Goal: Contribute content: Add original content to the website for others to see

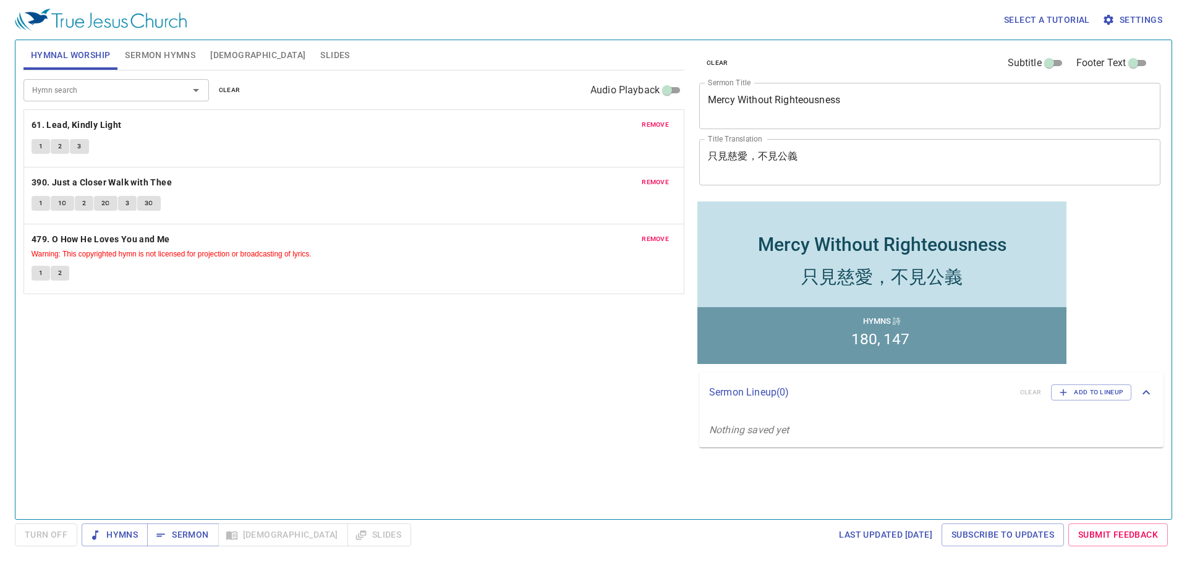
click at [590, 87] on div "Mercy Without Righteousness x Sermon Title" at bounding box center [929, 106] width 461 height 46
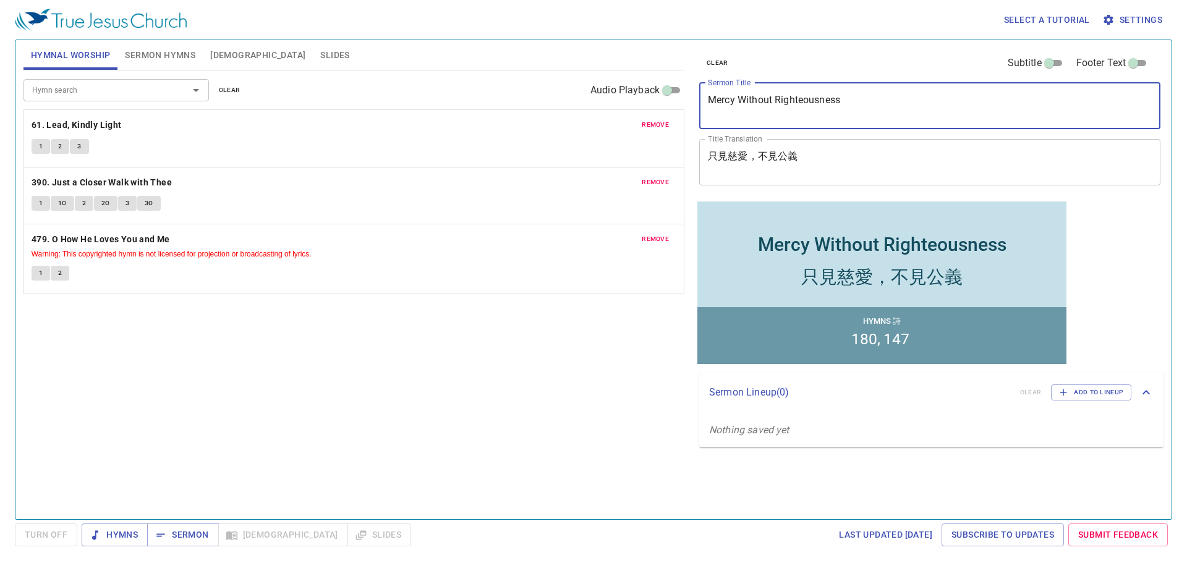
click at [590, 101] on textarea "Mercy Without Righteousness" at bounding box center [930, 105] width 444 height 23
paste textarea ""God and Gideon’s Sword (1) 神和基甸的刀 （1）""
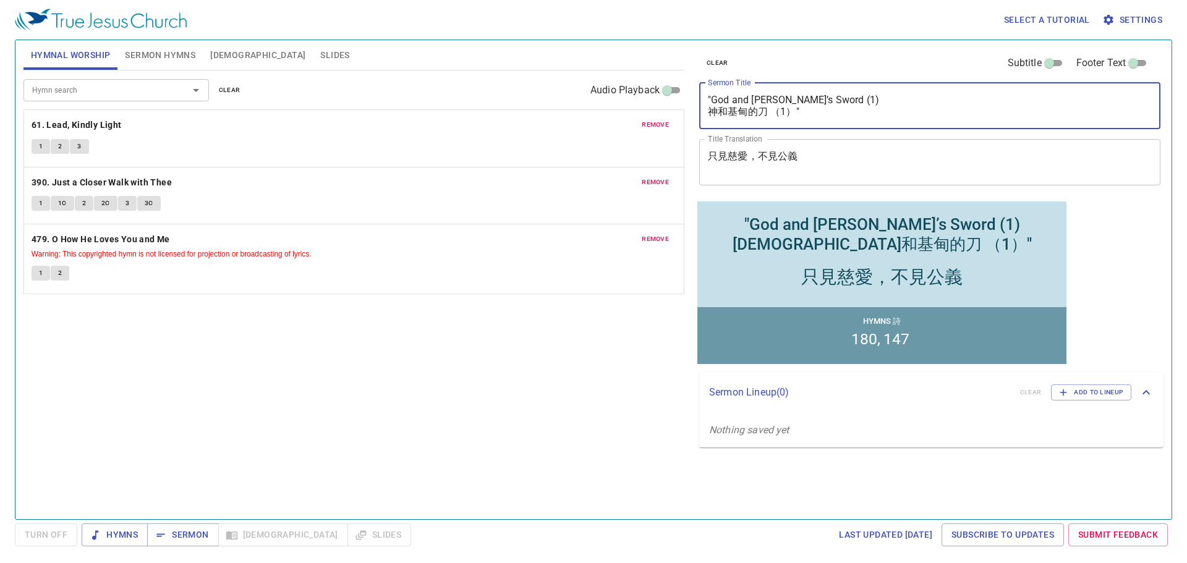
drag, startPoint x: 790, startPoint y: 113, endPoint x: 706, endPoint y: 115, distance: 84.1
click at [590, 115] on div ""God and Gideon’s Sword (1) 神和基甸的刀 （1）" x Sermon Title" at bounding box center [929, 106] width 461 height 46
click at [590, 114] on textarea ""God and Gideon’s Sword (1) 神和基甸的刀 （1）"" at bounding box center [930, 105] width 444 height 23
click at [590, 111] on textarea ""God and Gideon’s Sword (1) 神和基甸的刀 （1）"" at bounding box center [930, 105] width 444 height 23
click at [590, 113] on textarea ""God and Gideon’s Sword (1) 神和基甸的刀 （1）"" at bounding box center [930, 105] width 444 height 23
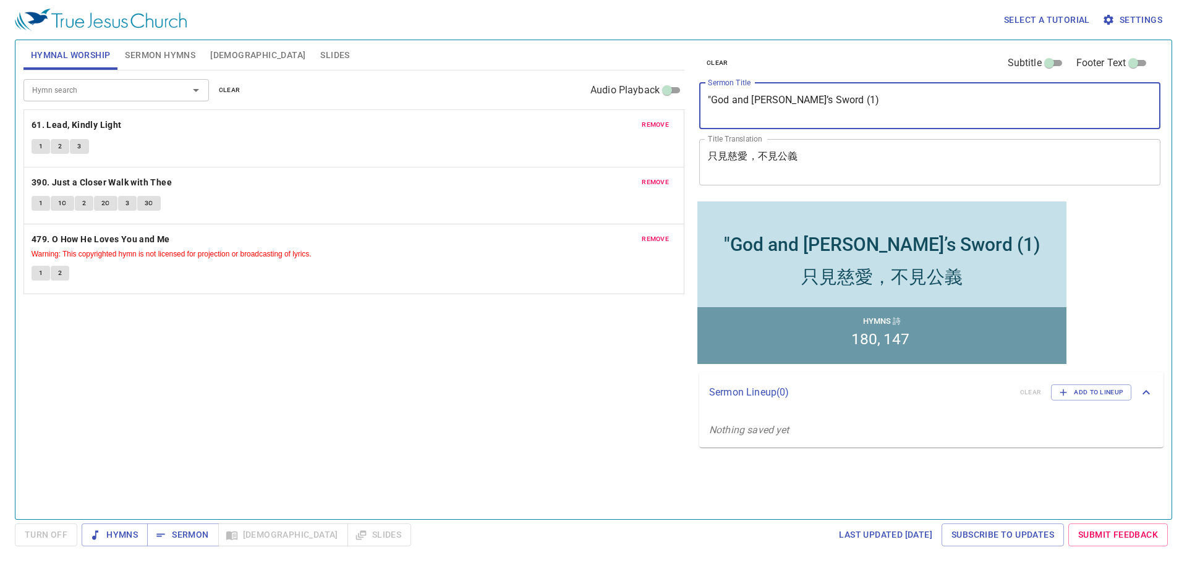
click at [590, 103] on textarea ""God and Gideon’s Sword (1)" at bounding box center [930, 105] width 444 height 23
click at [590, 101] on textarea ""God and Gideon’s Sword (1)" at bounding box center [930, 105] width 444 height 23
type textarea "God and [PERSON_NAME]’s Sword (1)"
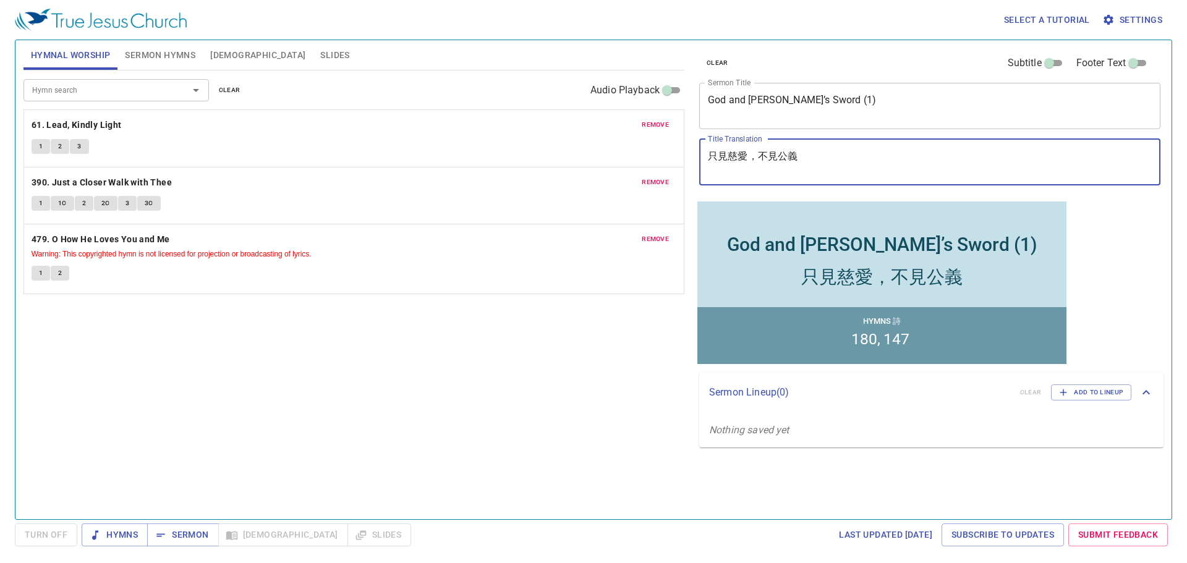
click at [590, 153] on textarea "只見慈愛，不見公義" at bounding box center [930, 161] width 444 height 23
paste textarea "[DEMOGRAPHIC_DATA]和基甸的刀 (1)"
type textarea "[DEMOGRAPHIC_DATA]和基甸的刀 (1)"
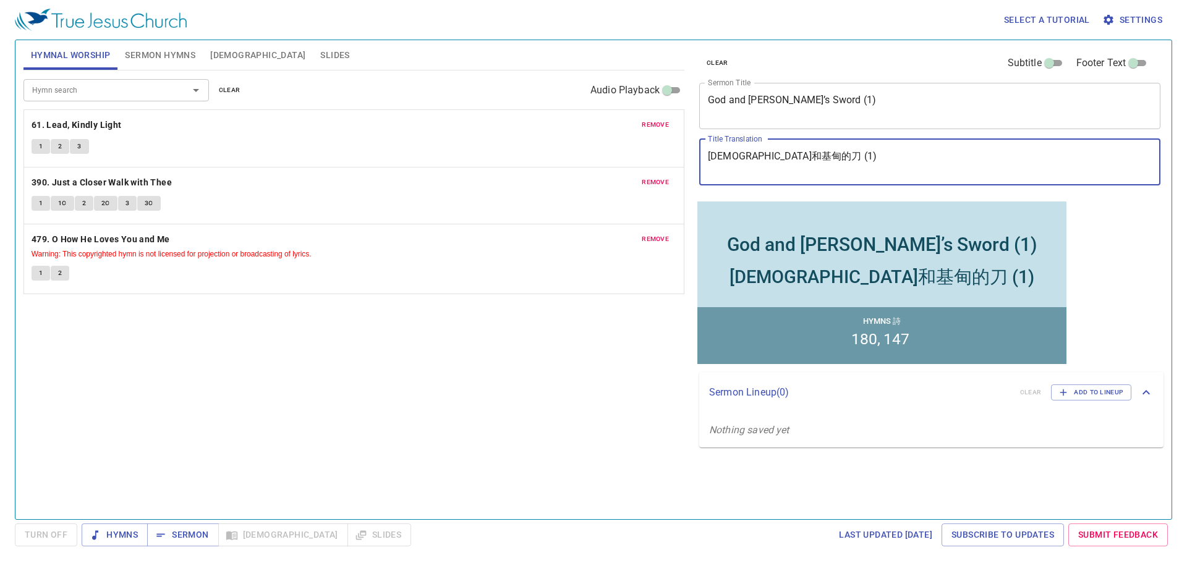
click at [226, 91] on span "clear" at bounding box center [230, 90] width 22 height 11
click at [146, 46] on button "Sermon Hymns" at bounding box center [159, 55] width 85 height 30
click at [0, 0] on span "clear" at bounding box center [0, 0] width 0 height 0
click at [0, 0] on input "Hymn search" at bounding box center [0, 0] width 0 height 0
paste input "121, 101"
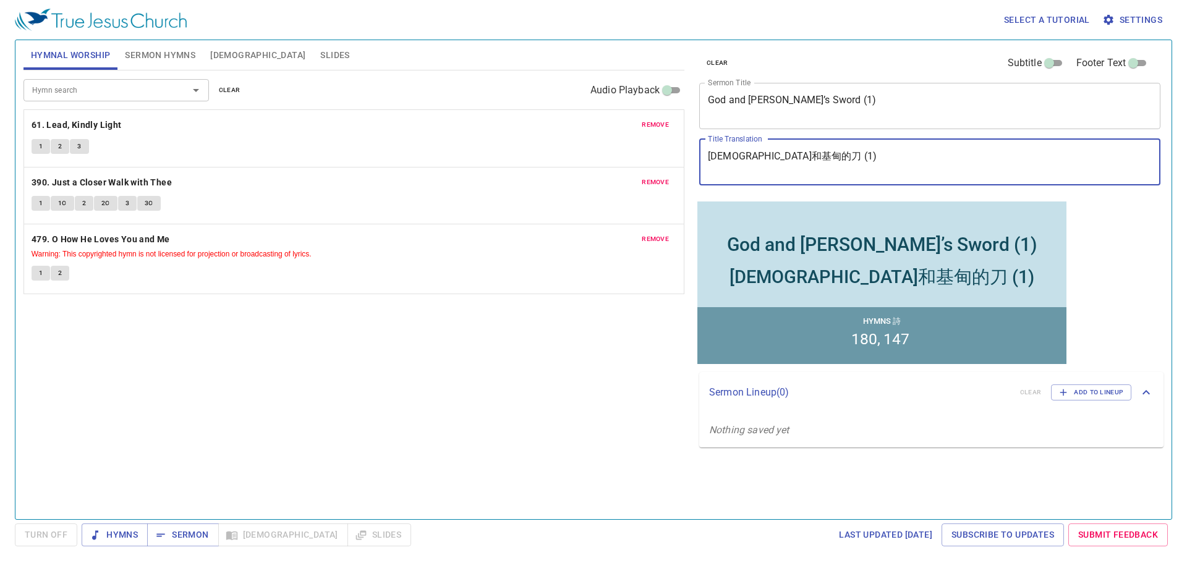
drag, startPoint x: 45, startPoint y: 88, endPoint x: 98, endPoint y: 90, distance: 53.2
click at [0, 0] on input "121, 101" at bounding box center [0, 0] width 0 height 0
type input "121"
paste input "121, 101"
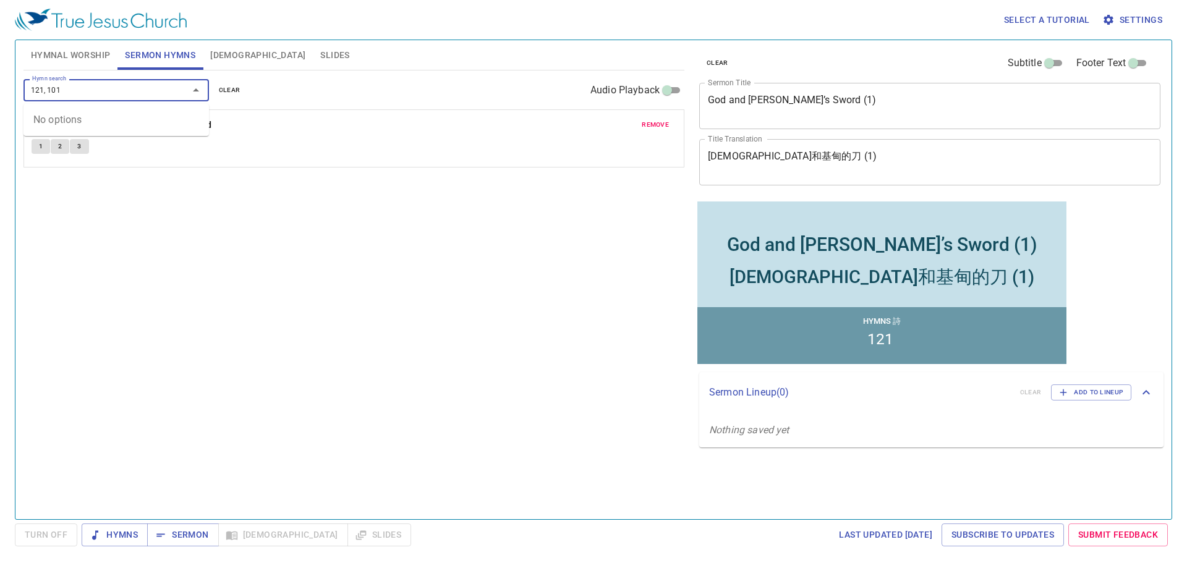
type input "101"
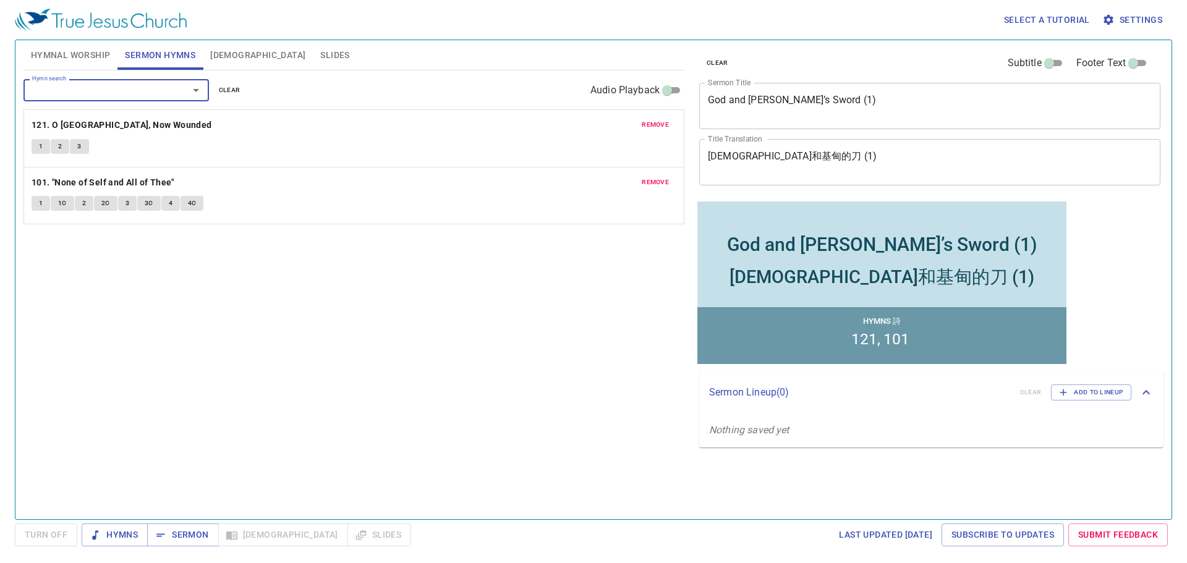
click at [206, 446] on div "Select a tutorial Settings Hymnal Worship Sermon Hymns Bible Slides Hymn search…" at bounding box center [593, 281] width 1187 height 563
click at [207, 446] on span "Sermon" at bounding box center [182, 534] width 51 height 15
click at [320, 56] on span "Slides" at bounding box center [334, 55] width 29 height 15
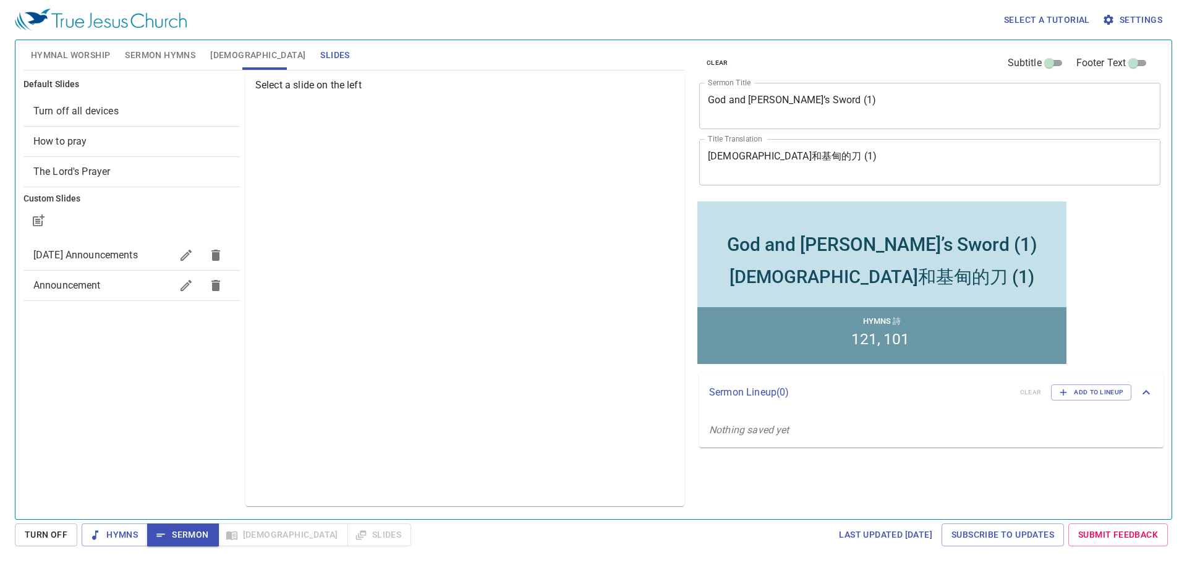
click at [103, 137] on span "How to pray" at bounding box center [131, 141] width 197 height 15
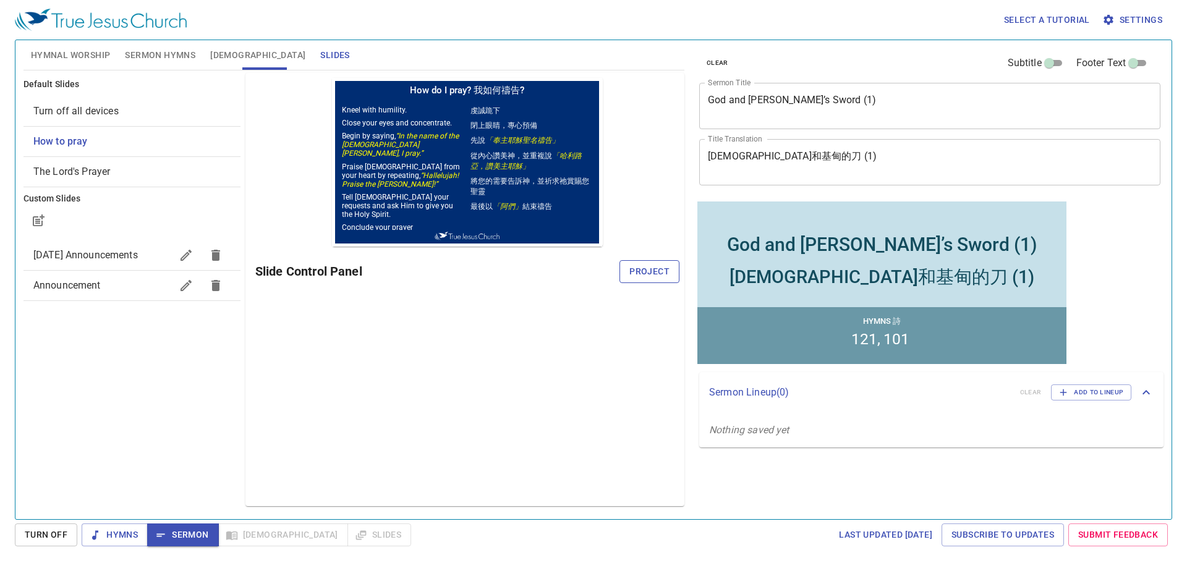
click at [590, 273] on span "Project" at bounding box center [649, 271] width 40 height 15
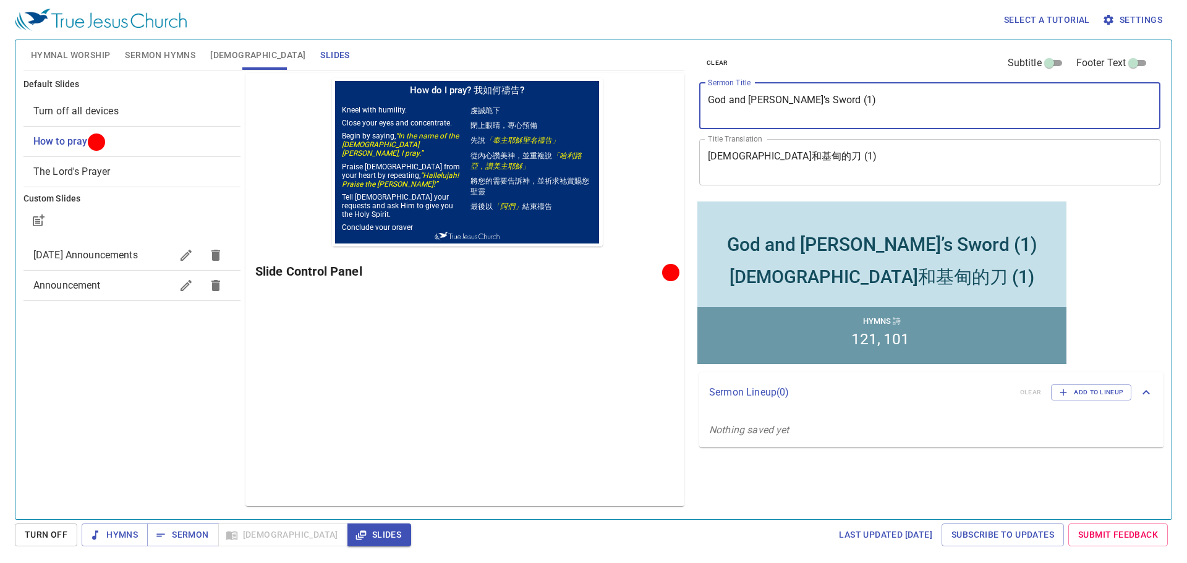
drag, startPoint x: 847, startPoint y: 106, endPoint x: 621, endPoint y: 105, distance: 226.3
click at [590, 105] on div "Hymnal Worship Sermon Hymns Bible Slides Hymn search Hymn search clear Audio Pl…" at bounding box center [594, 274] width 1150 height 479
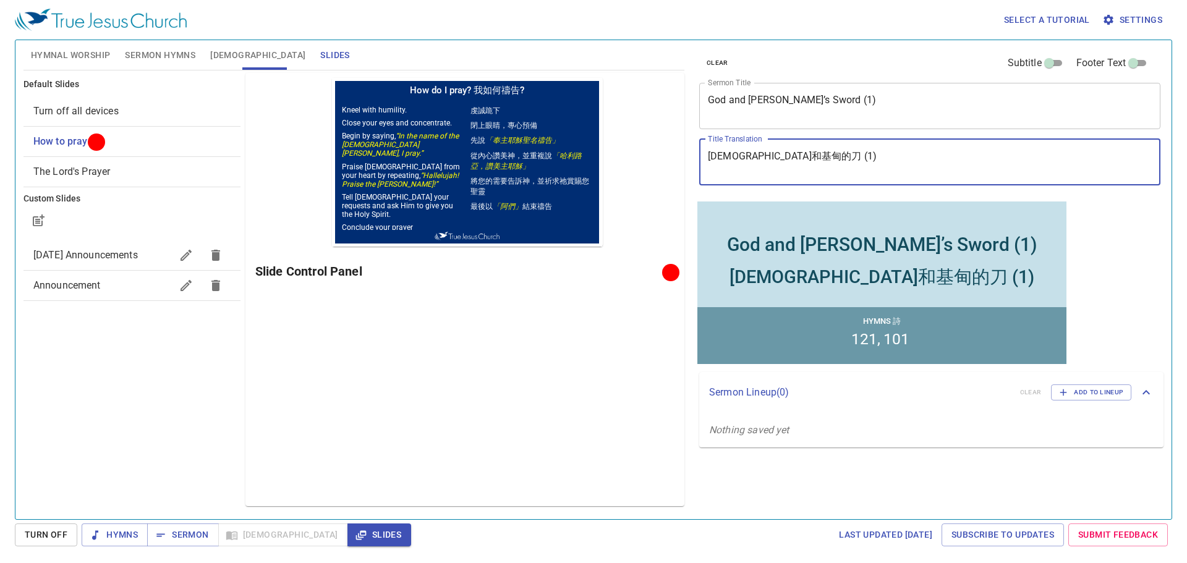
drag, startPoint x: 812, startPoint y: 158, endPoint x: 694, endPoint y: 168, distance: 118.5
click at [590, 168] on div "clear Subtitle Footer Text Sermon Title God and Gideon’s Sword (1) x Sermon Tit…" at bounding box center [928, 274] width 479 height 479
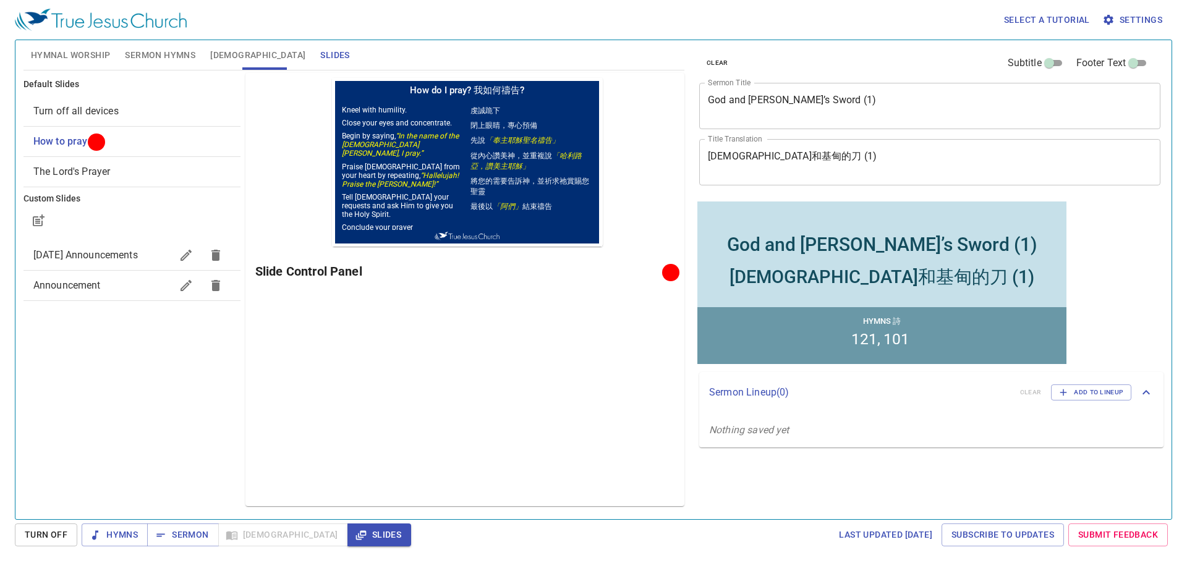
drag, startPoint x: 73, startPoint y: 48, endPoint x: 78, endPoint y: 39, distance: 10.5
click at [73, 48] on span "Hymnal Worship" at bounding box center [71, 55] width 80 height 15
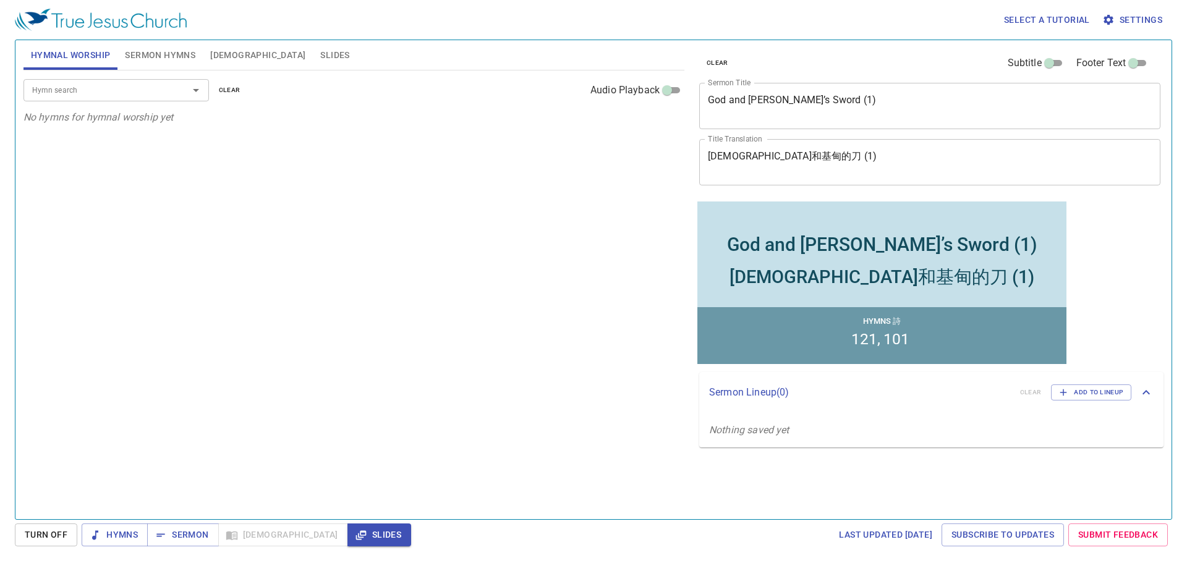
click at [129, 87] on input "Hymn search" at bounding box center [98, 90] width 142 height 14
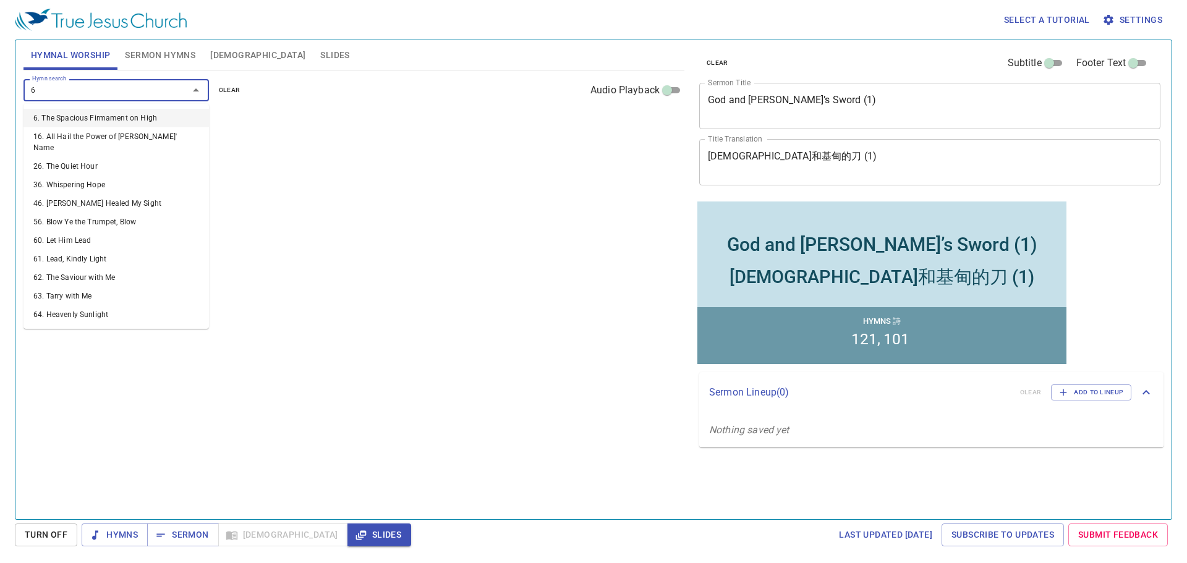
type input "63"
type input "64"
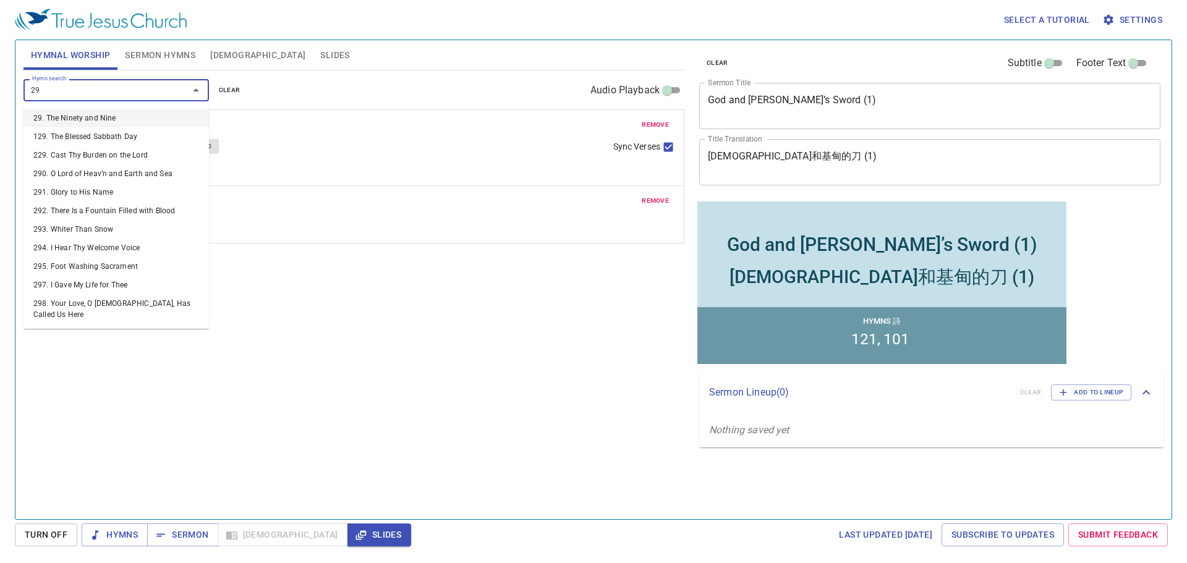
type input "294"
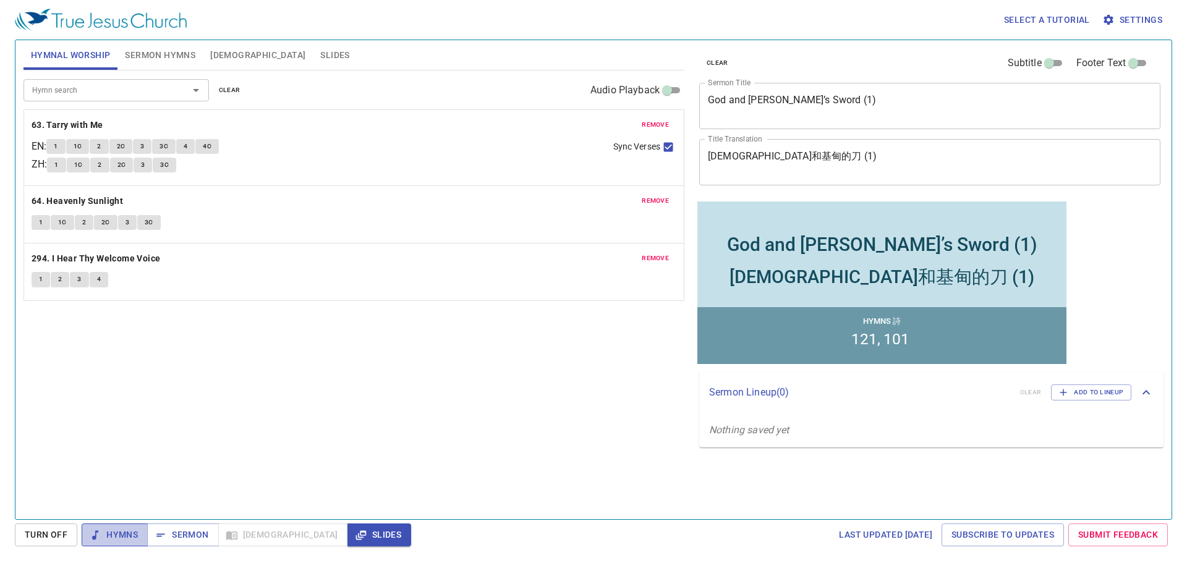
click at [126, 446] on span "Hymns" at bounding box center [114, 534] width 46 height 15
click at [67, 125] on b "63. Tarry with Me" at bounding box center [68, 124] width 72 height 15
click at [57, 145] on span "1" at bounding box center [56, 146] width 4 height 11
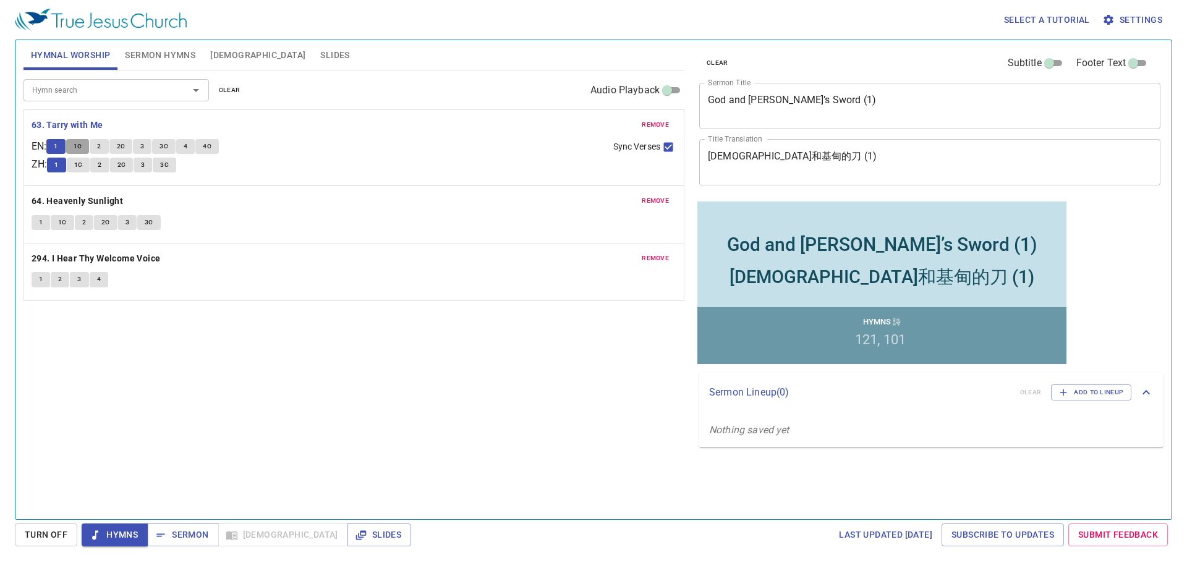
click at [80, 141] on span "1C" at bounding box center [78, 146] width 9 height 11
click at [99, 140] on button "2" at bounding box center [99, 146] width 19 height 15
click at [119, 145] on button "2C" at bounding box center [120, 146] width 23 height 15
click at [143, 140] on button "3" at bounding box center [142, 146] width 19 height 15
click at [165, 143] on span "3C" at bounding box center [163, 146] width 9 height 11
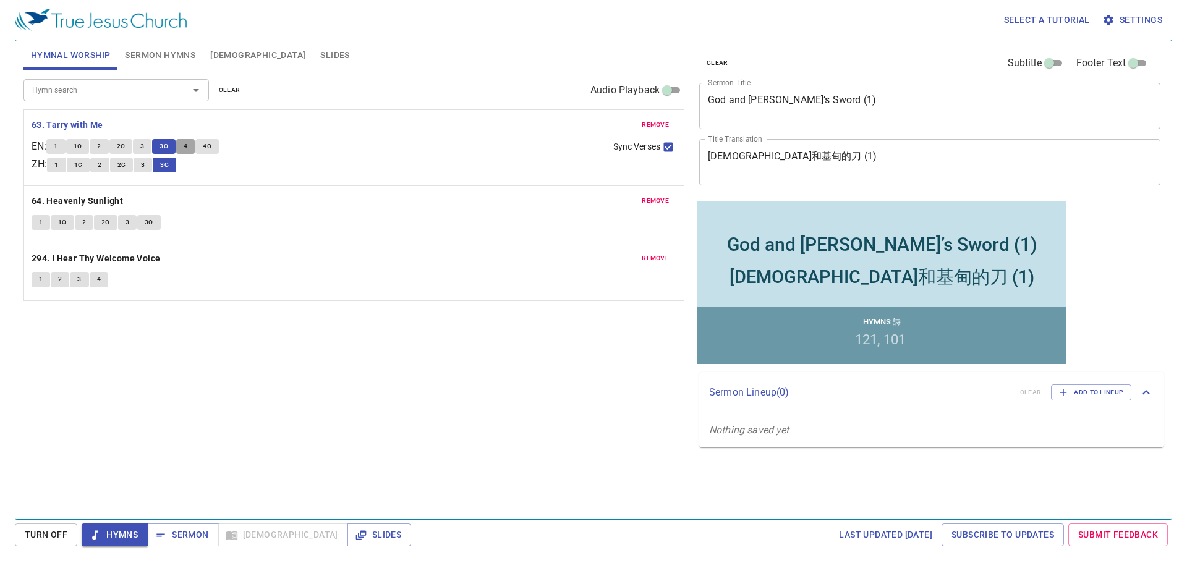
click at [187, 147] on span "4" at bounding box center [186, 146] width 4 height 11
click at [218, 148] on button "4C" at bounding box center [206, 146] width 23 height 15
click at [101, 195] on b "64. Heavenly Sunlight" at bounding box center [77, 200] width 91 height 15
click at [39, 221] on span "1" at bounding box center [41, 222] width 4 height 11
click at [56, 222] on button "1C" at bounding box center [62, 222] width 23 height 15
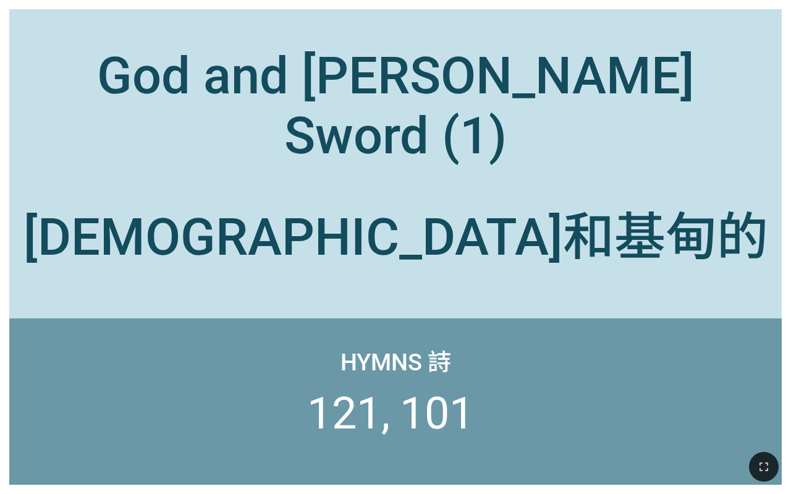
drag, startPoint x: 771, startPoint y: 478, endPoint x: 903, endPoint y: 603, distance: 182.3
click at [771, 478] on button "button" at bounding box center [764, 467] width 30 height 30
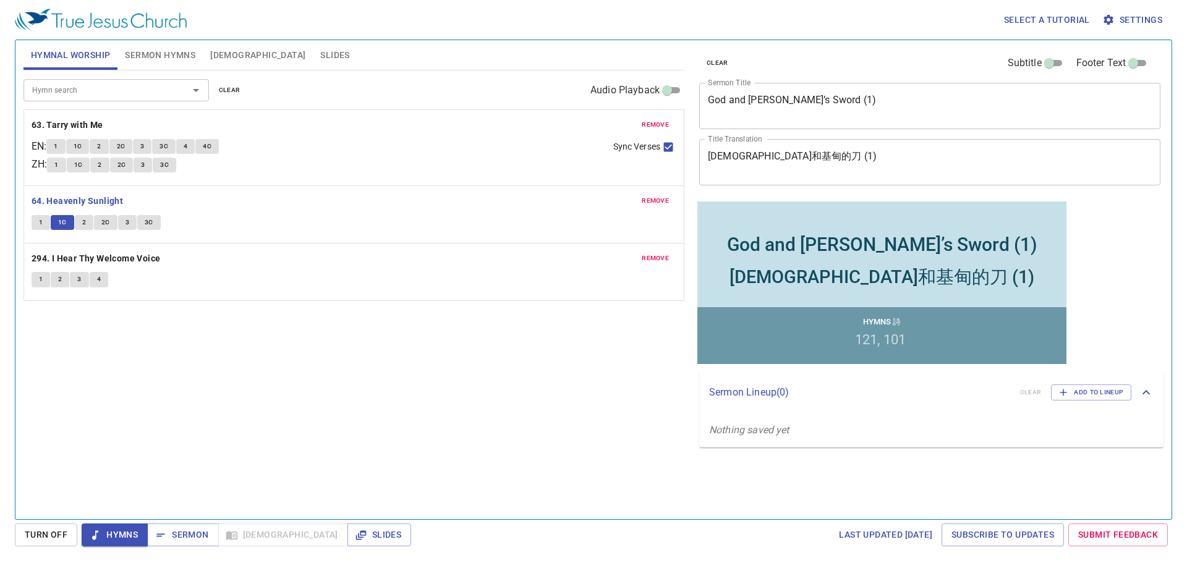
click at [88, 222] on button "2" at bounding box center [84, 222] width 19 height 15
click at [103, 225] on span "2C" at bounding box center [105, 222] width 9 height 11
click at [118, 224] on button "3" at bounding box center [127, 222] width 19 height 15
click at [174, 57] on span "Sermon Hymns" at bounding box center [160, 55] width 70 height 15
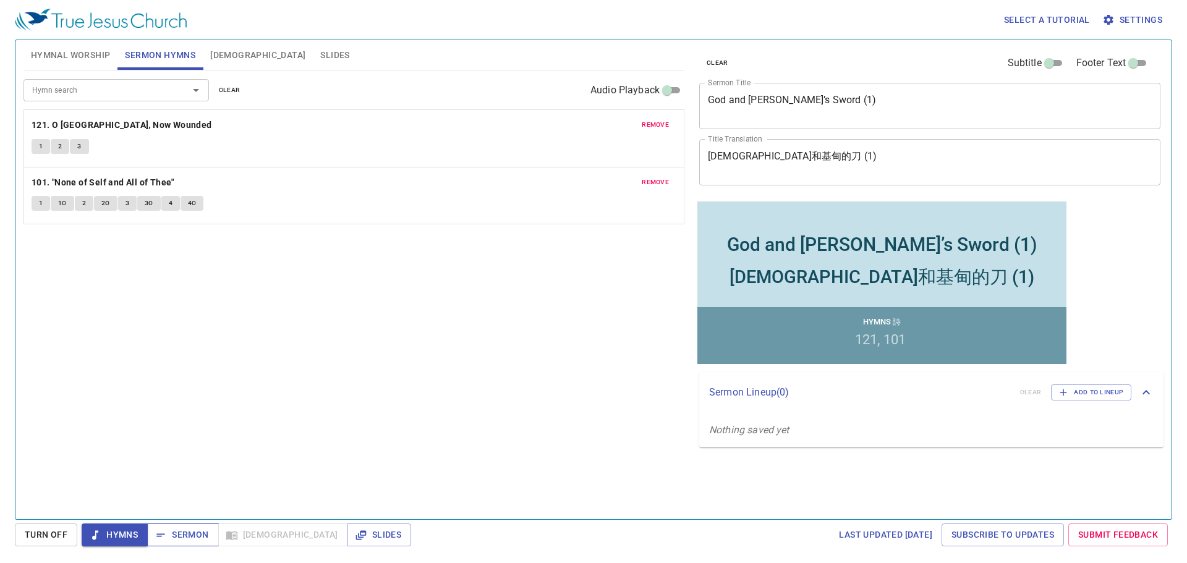
click at [208, 542] on button "Sermon" at bounding box center [182, 535] width 71 height 23
click at [72, 128] on b "121. O [GEOGRAPHIC_DATA], Now Wounded" at bounding box center [122, 124] width 181 height 15
click at [41, 148] on span "1" at bounding box center [41, 146] width 4 height 11
click at [65, 147] on button "2" at bounding box center [60, 146] width 19 height 15
click at [85, 148] on button "3" at bounding box center [79, 146] width 19 height 15
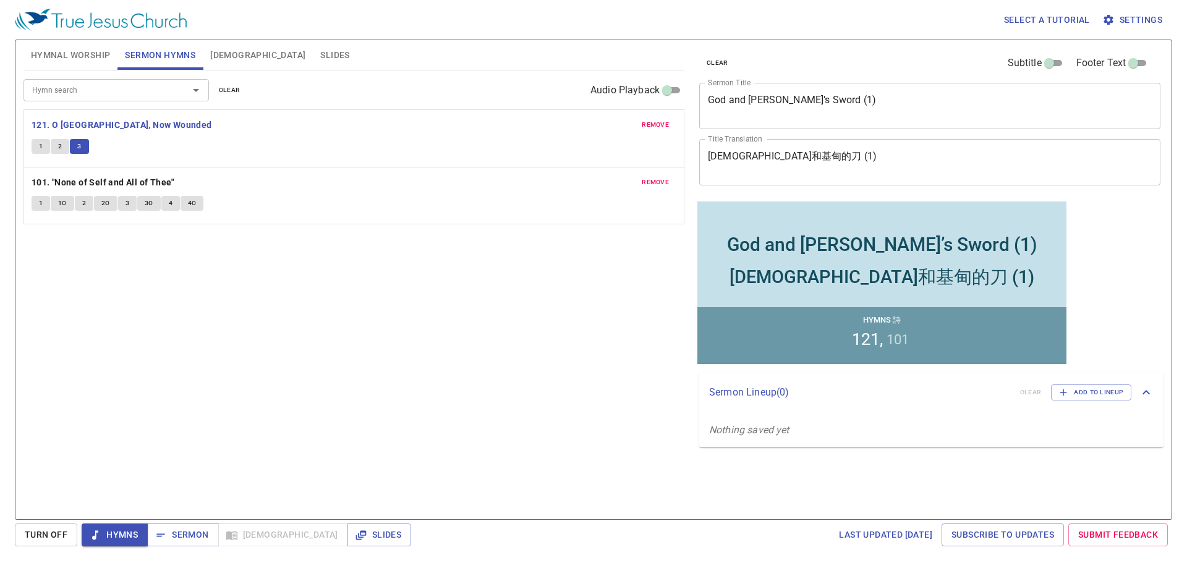
click at [181, 520] on div "Select a tutorial Settings Hymnal Worship Sermon Hymns [DEMOGRAPHIC_DATA] Slide…" at bounding box center [593, 281] width 1187 height 563
click at [179, 527] on span "Sermon" at bounding box center [182, 534] width 51 height 15
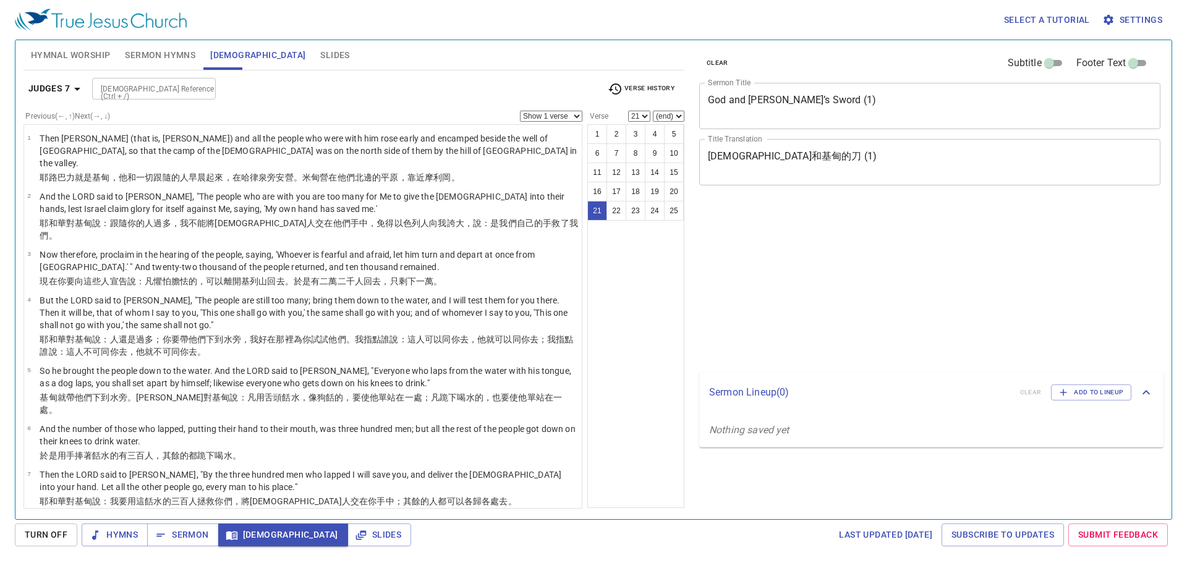
select select "21"
select select "20"
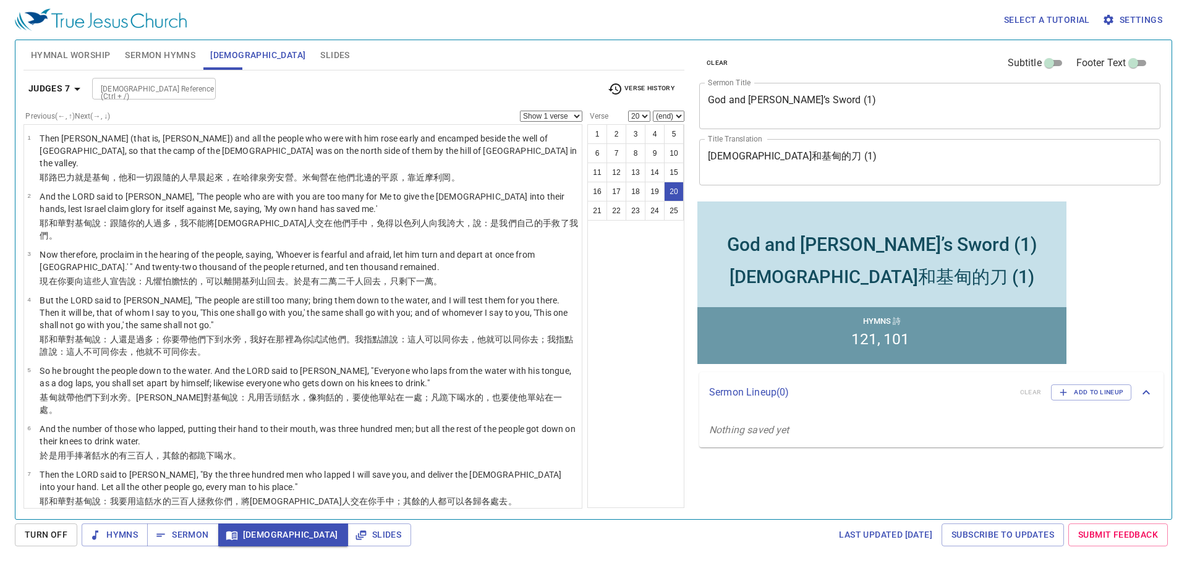
scroll to position [658, 0]
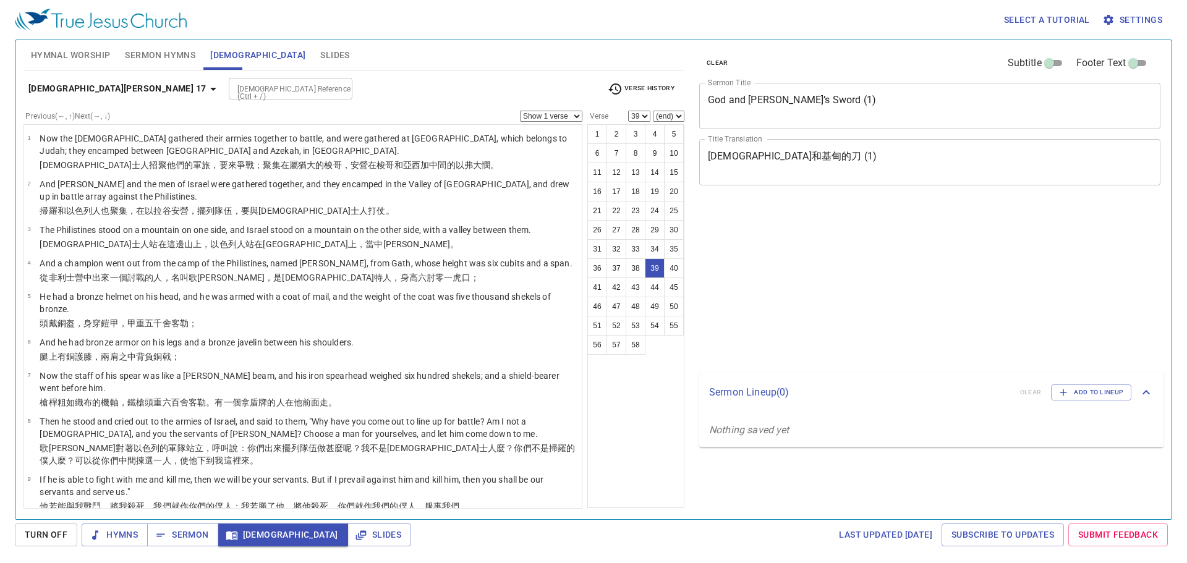
select select "39"
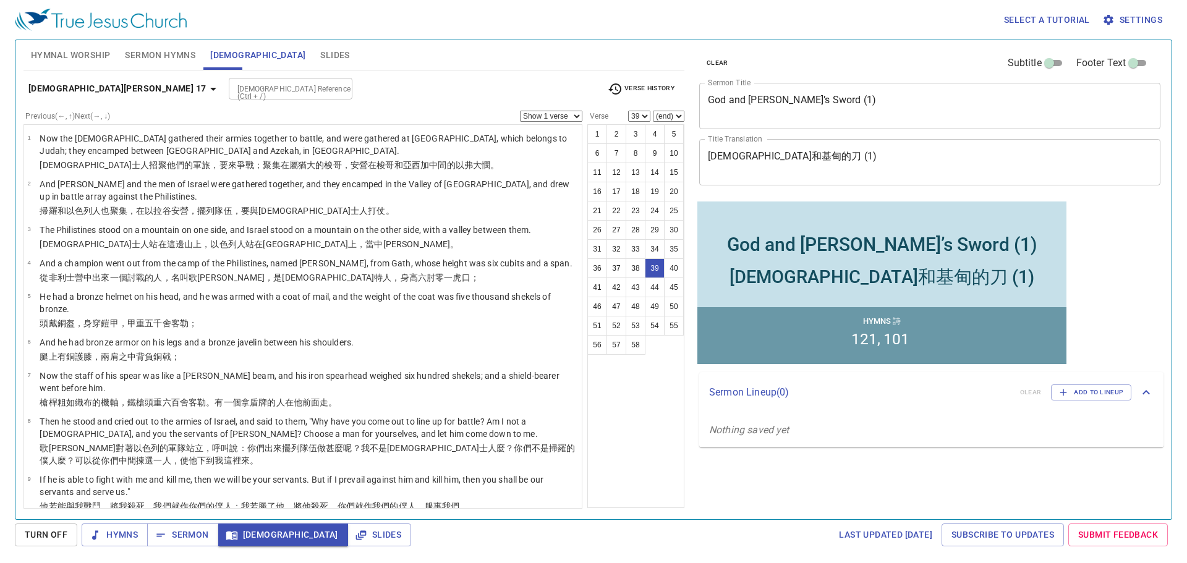
scroll to position [1362, 0]
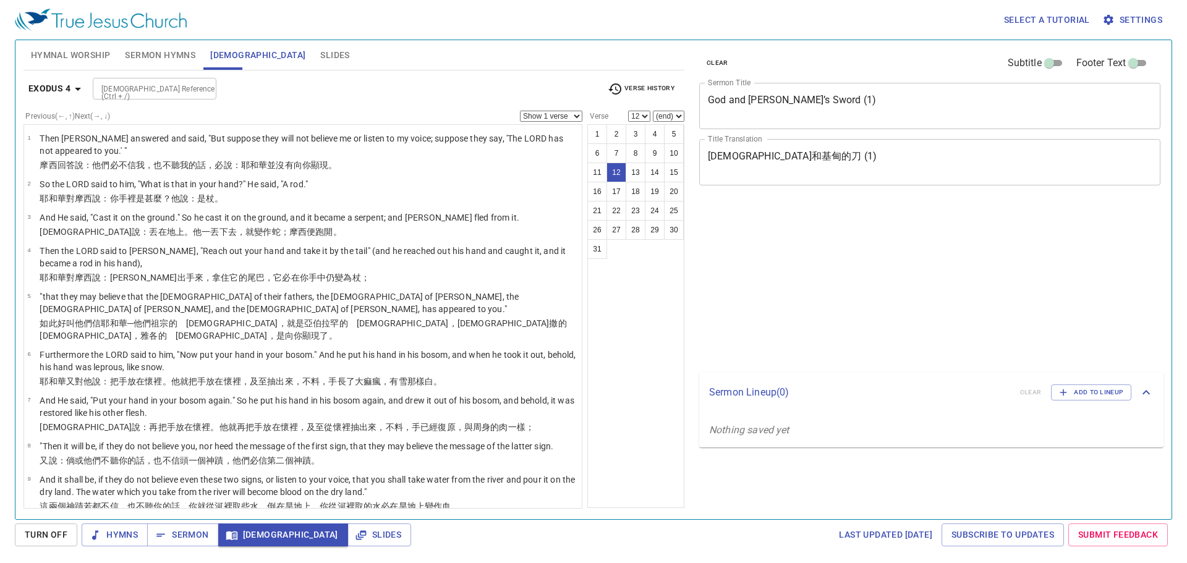
select select "12"
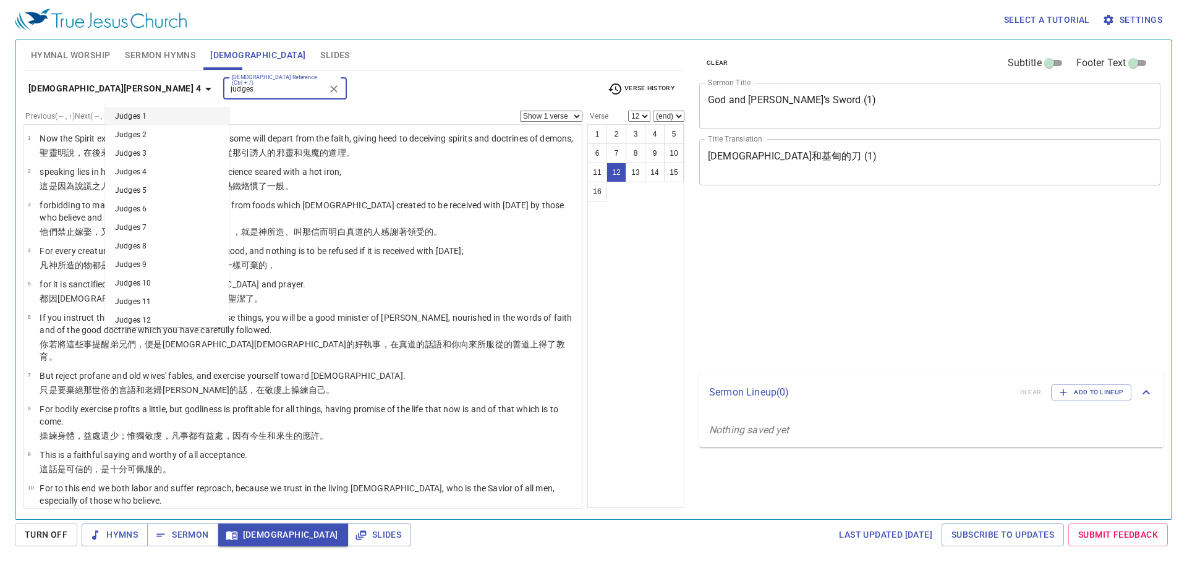
select select "12"
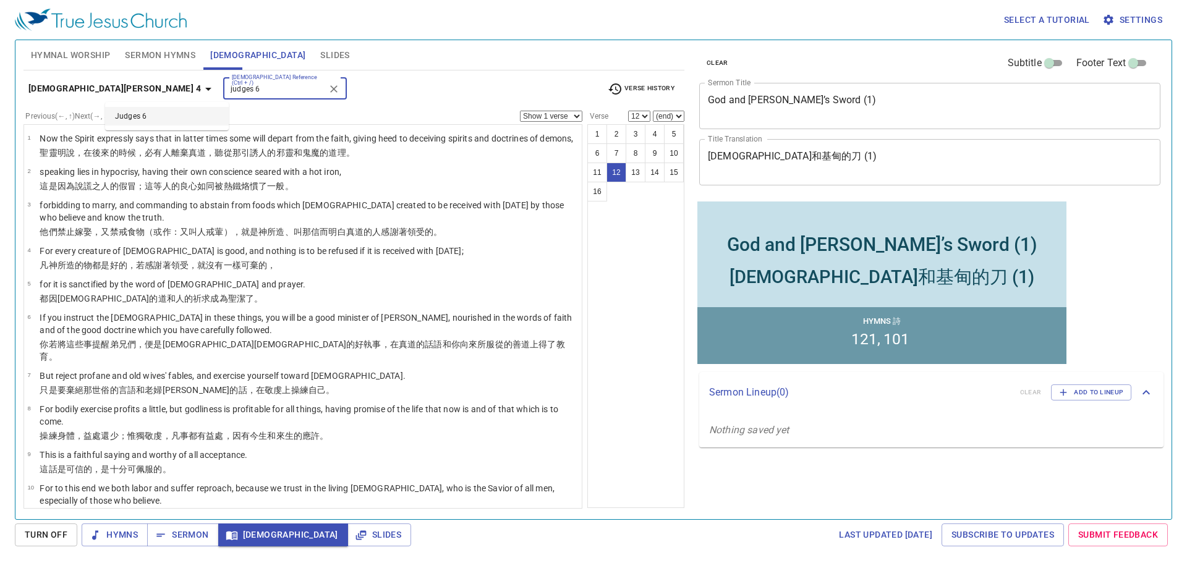
type input "judges 6:"
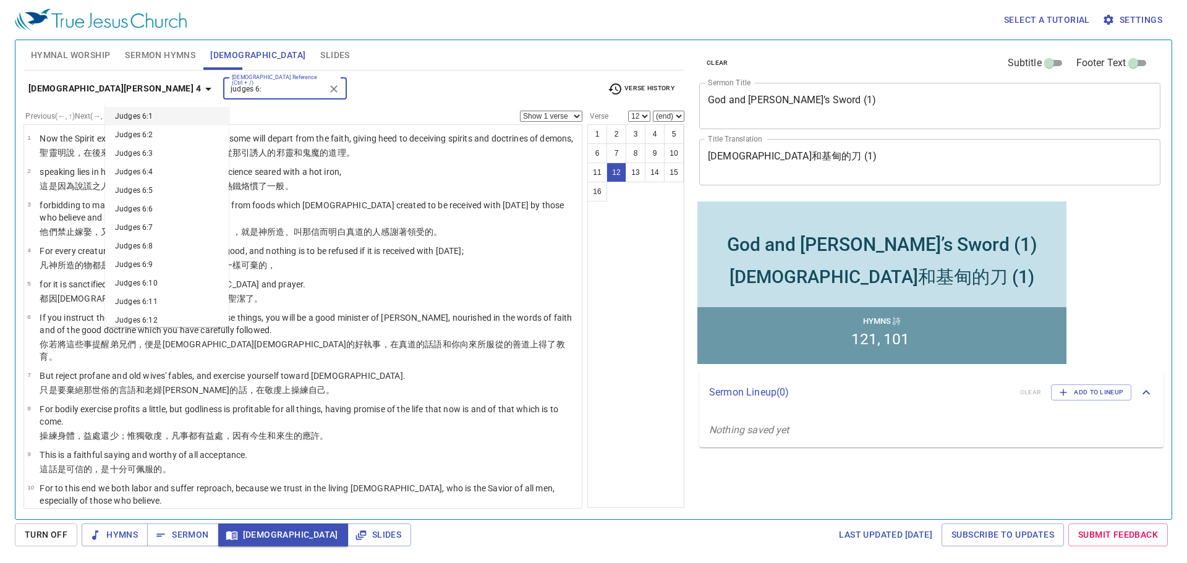
scroll to position [198, 0]
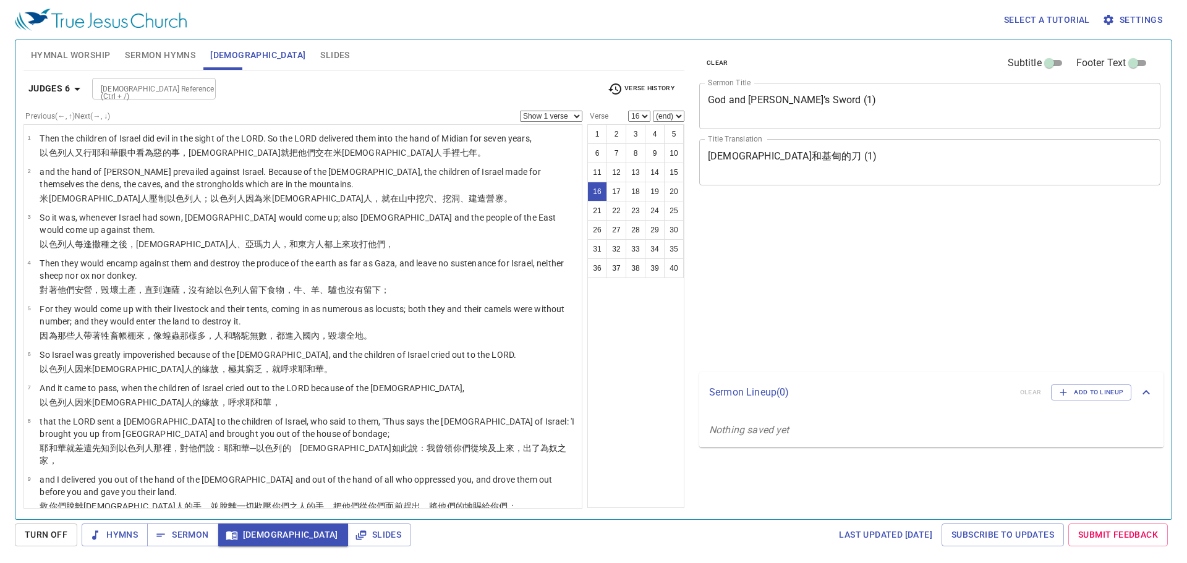
select select "16"
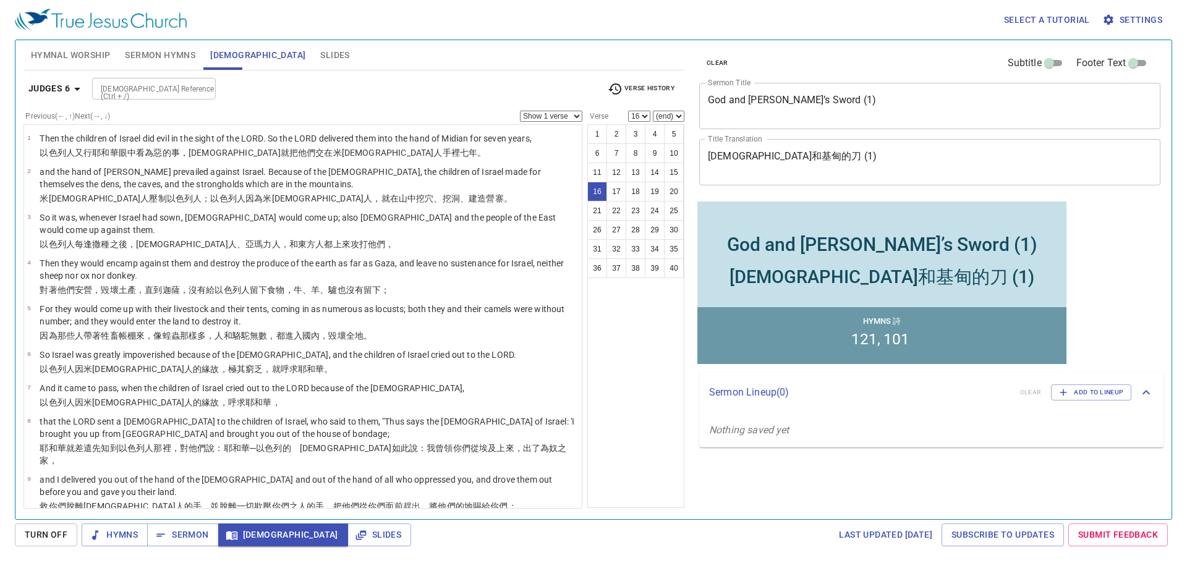
scroll to position [470, 0]
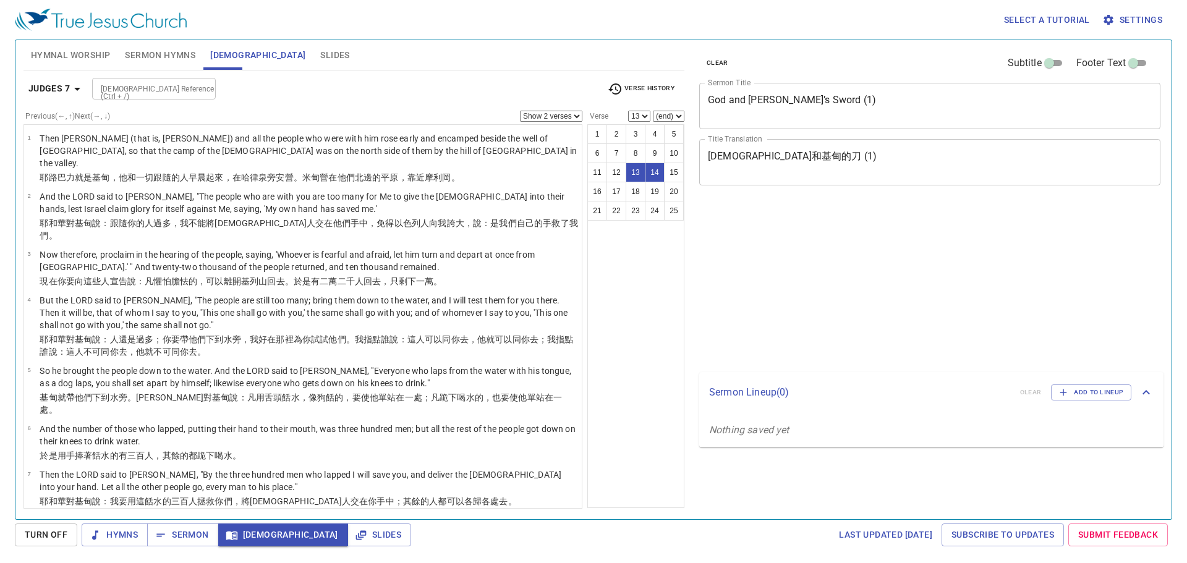
select select "2"
select select "13"
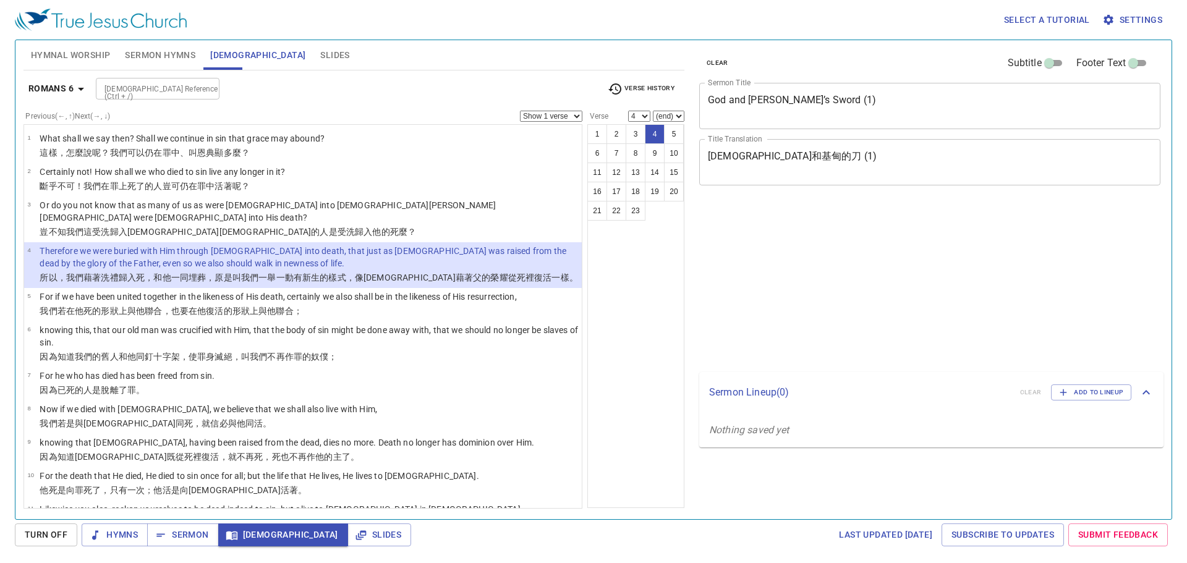
select select "4"
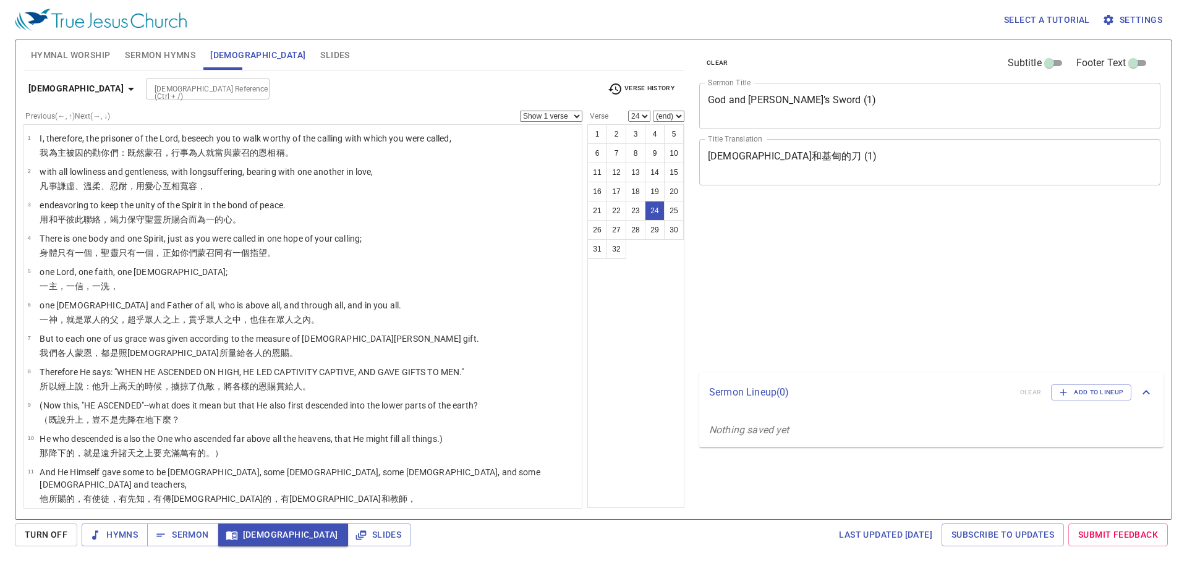
select select "24"
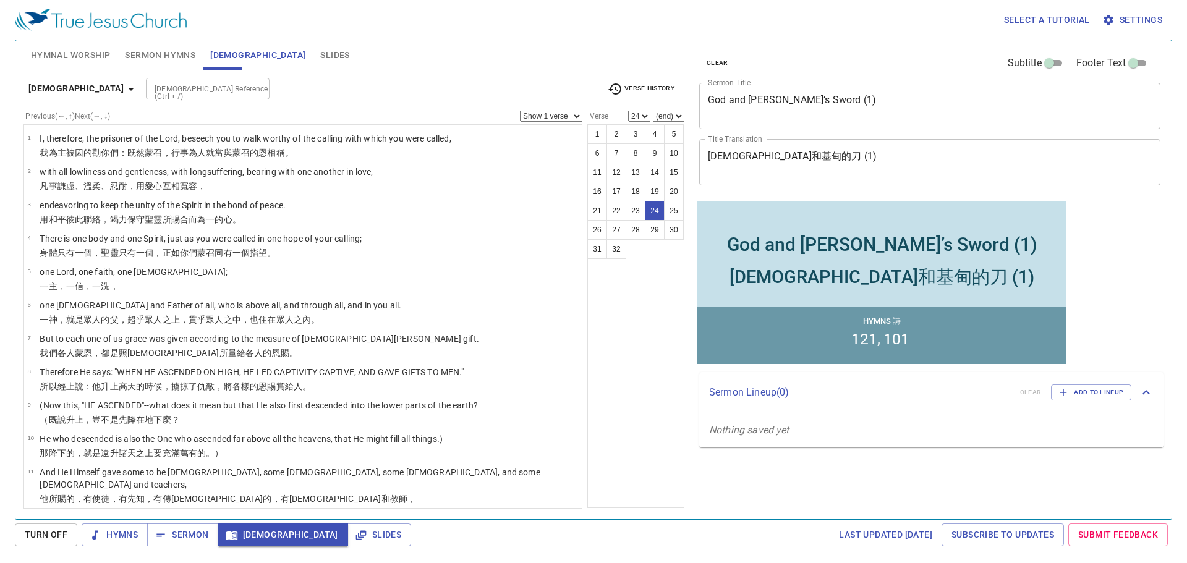
scroll to position [547, 0]
